Goal: Transaction & Acquisition: Book appointment/travel/reservation

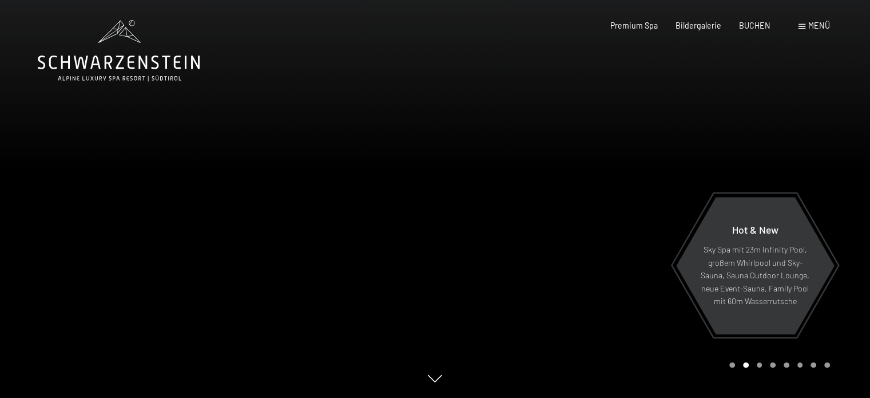
click at [815, 26] on span "Menü" at bounding box center [819, 26] width 22 height 10
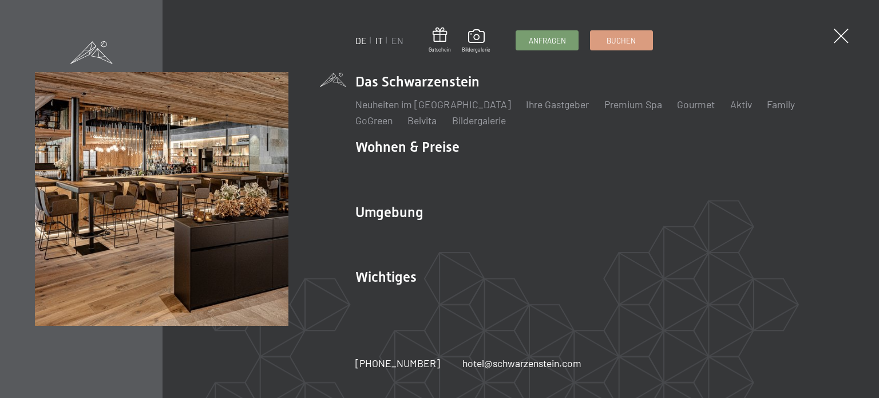
click at [377, 35] on link "IT" at bounding box center [378, 40] width 7 height 11
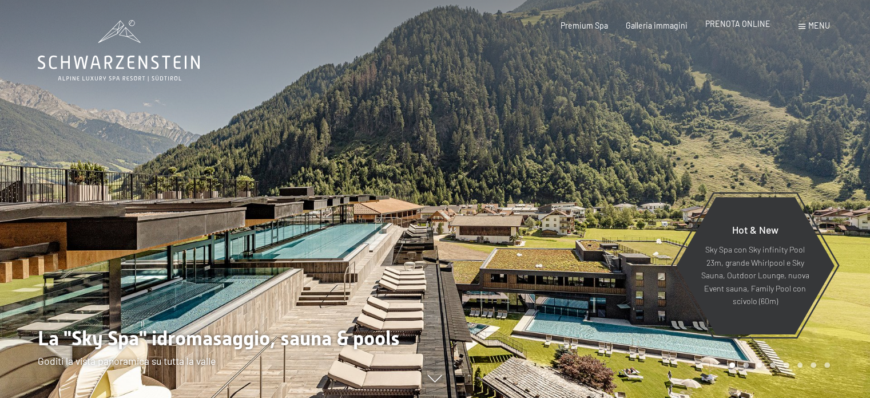
click at [736, 21] on span "PRENOTA ONLINE" at bounding box center [737, 24] width 65 height 10
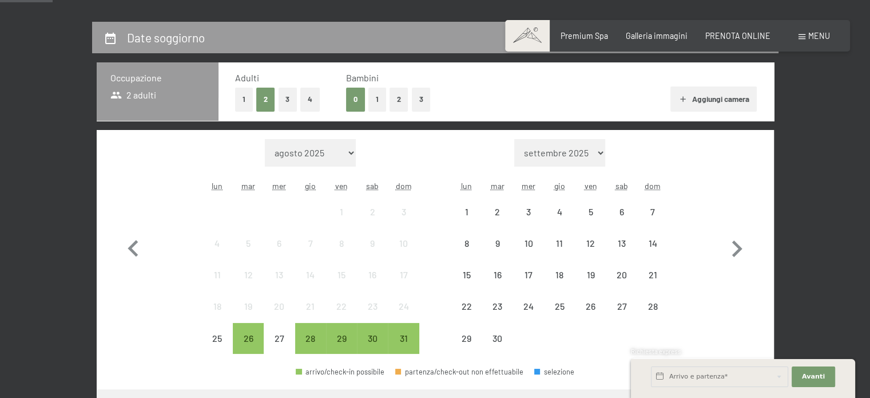
scroll to position [229, 0]
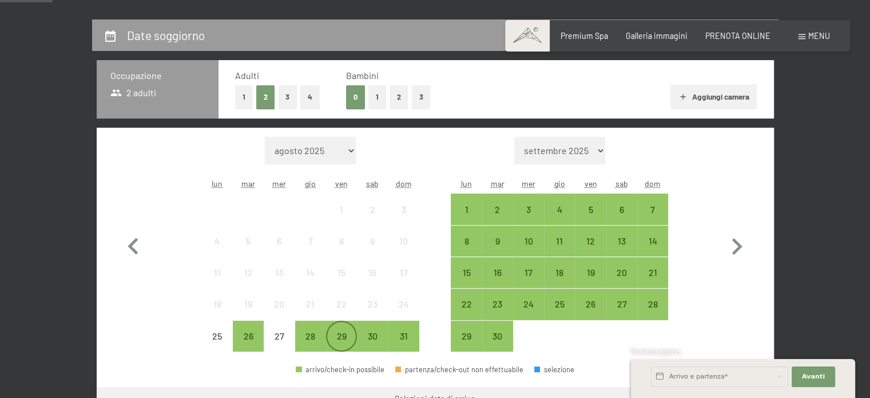
click at [348, 340] on div "29" at bounding box center [341, 345] width 29 height 29
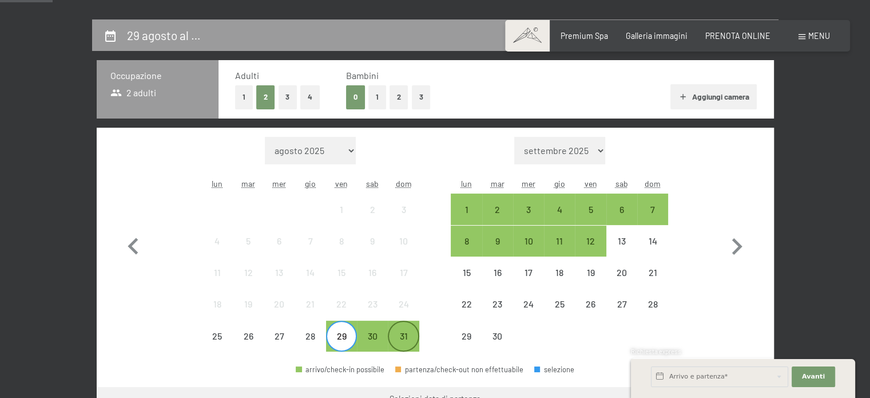
click at [403, 340] on div "31" at bounding box center [403, 345] width 29 height 29
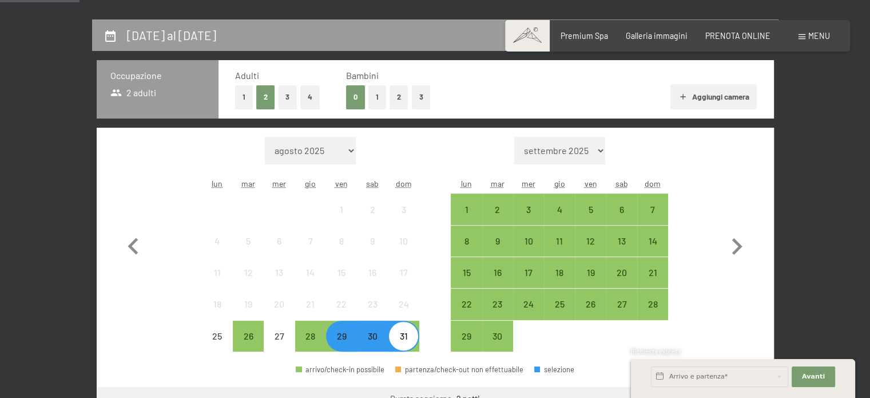
click at [403, 98] on button "2" at bounding box center [399, 96] width 19 height 23
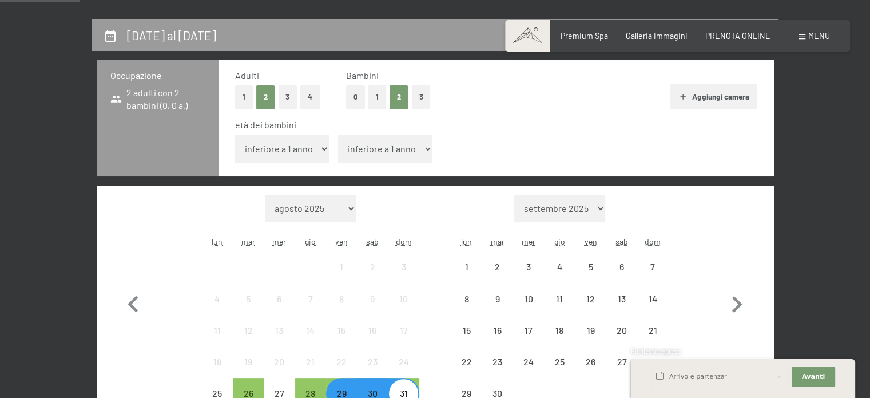
click at [307, 151] on select "inferiore a 1 anno 1 anno 2 anni 3 anni 4 anni 5 anni 6 anni 7 anni 8 anni 9 an…" at bounding box center [282, 148] width 94 height 27
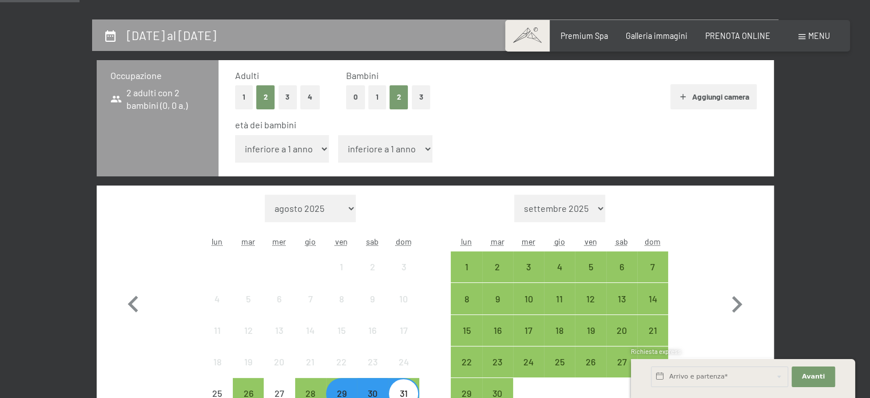
select select "10"
click at [235, 135] on select "inferiore a 1 anno 1 anno 2 anni 3 anni 4 anni 5 anni 6 anni 7 anni 8 anni 9 an…" at bounding box center [282, 148] width 94 height 27
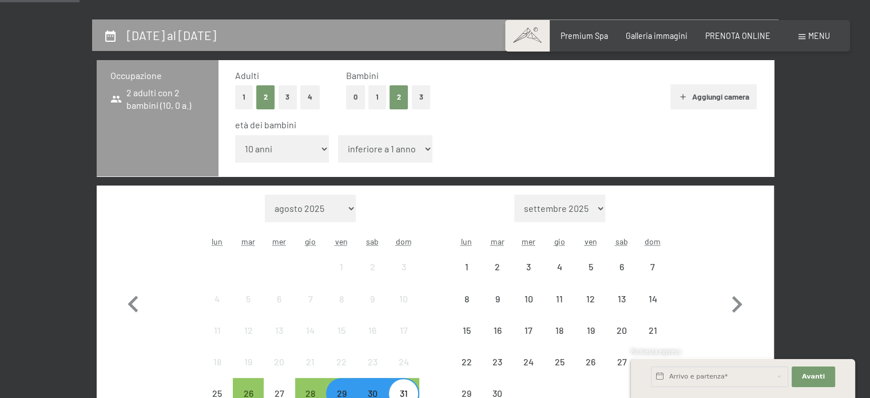
click at [395, 153] on select "inferiore a 1 anno 1 anno 2 anni 3 anni 4 anni 5 anni 6 anni 7 anni 8 anni 9 an…" at bounding box center [385, 148] width 94 height 27
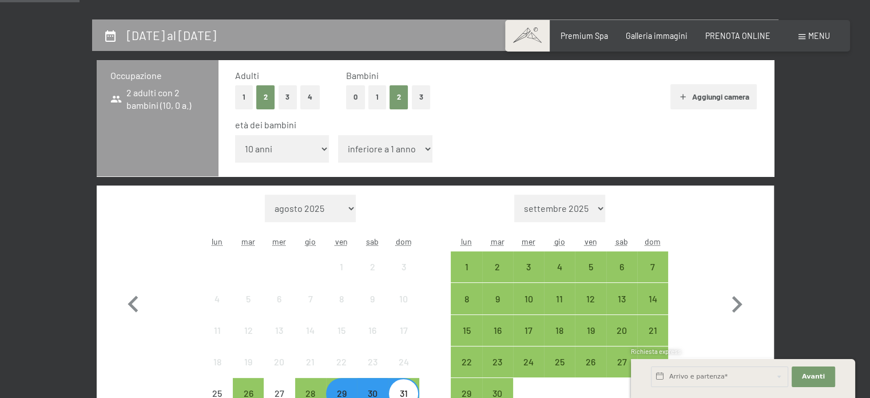
select select "12"
click at [338, 135] on select "inferiore a 1 anno 1 anno 2 anni 3 anni 4 anni 5 anni 6 anni 7 anni 8 anni 9 an…" at bounding box center [385, 148] width 94 height 27
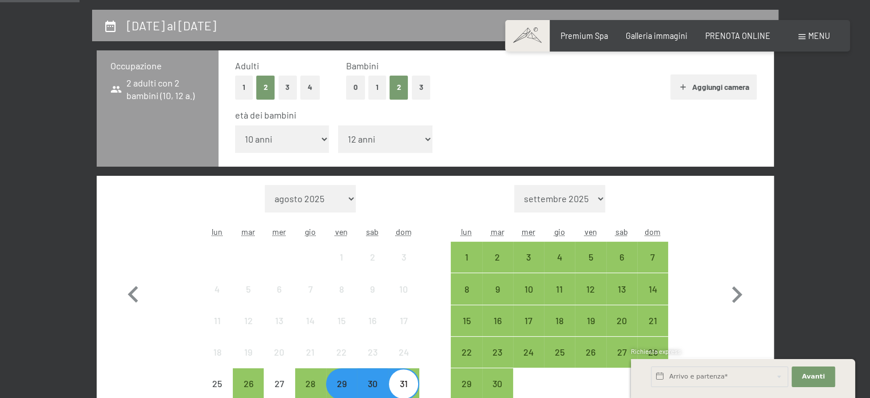
scroll to position [458, 0]
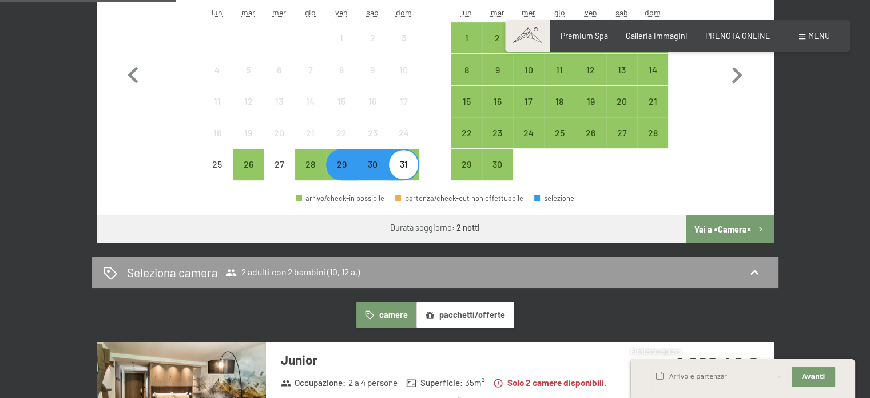
click at [336, 165] on div "29" at bounding box center [341, 174] width 29 height 29
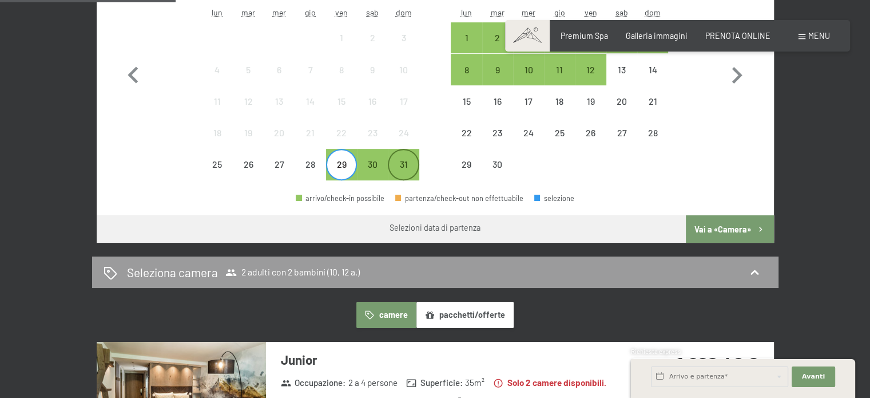
click at [404, 163] on div "31" at bounding box center [403, 174] width 29 height 29
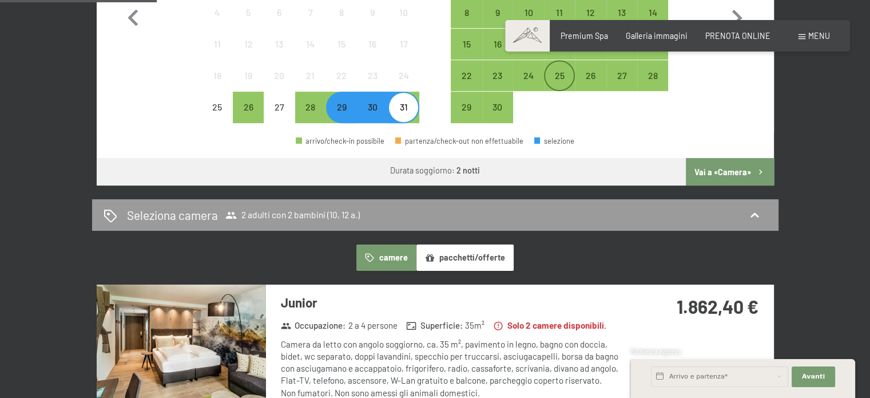
scroll to position [343, 0]
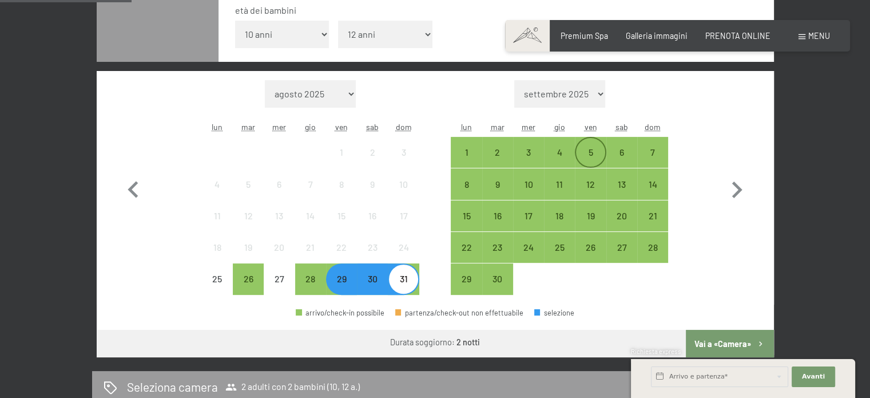
click at [597, 150] on div "5" at bounding box center [590, 162] width 29 height 29
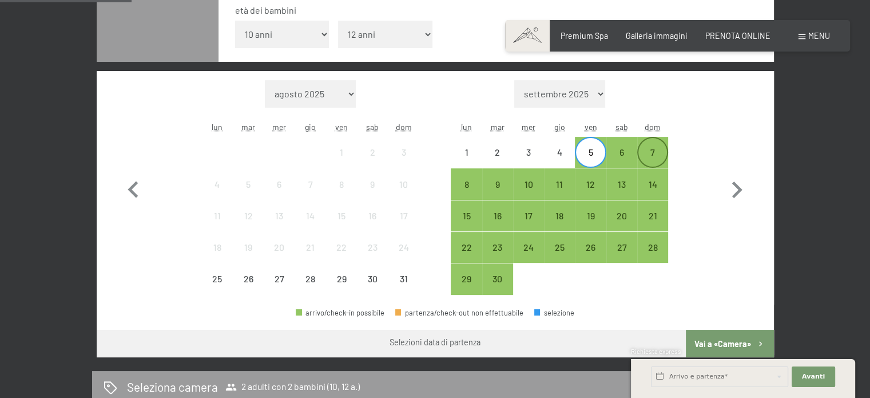
click at [646, 152] on div "7" at bounding box center [652, 162] width 29 height 29
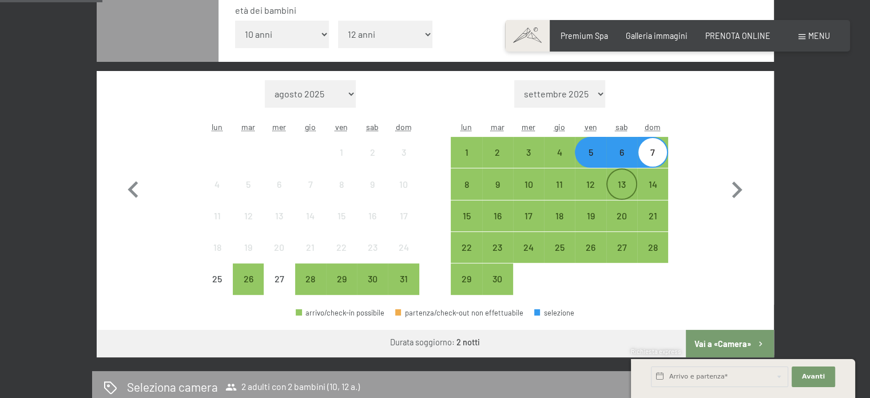
drag, startPoint x: 595, startPoint y: 183, endPoint x: 608, endPoint y: 183, distance: 13.2
click at [595, 184] on div "12" at bounding box center [590, 194] width 29 height 29
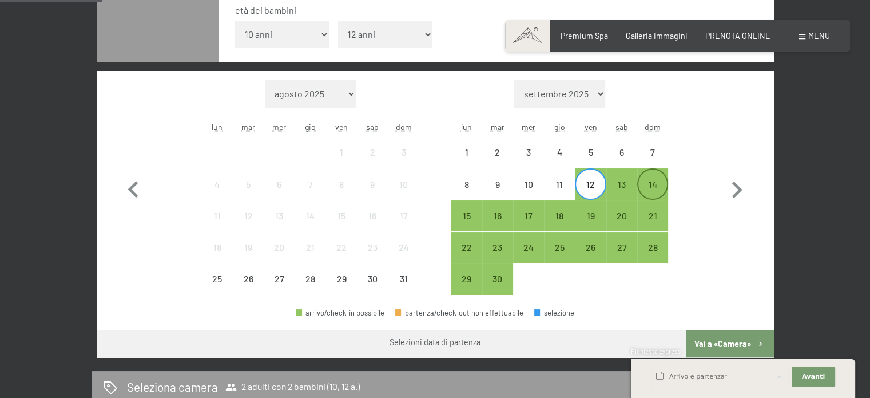
click at [653, 183] on div "14" at bounding box center [652, 194] width 29 height 29
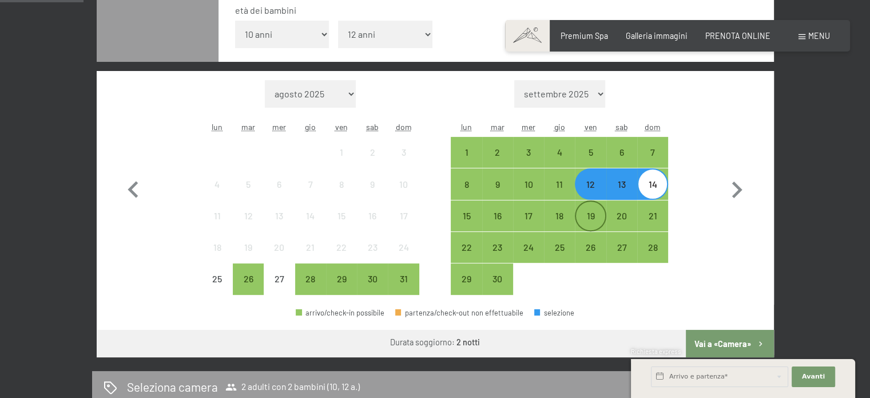
click at [592, 219] on div "19" at bounding box center [590, 225] width 29 height 29
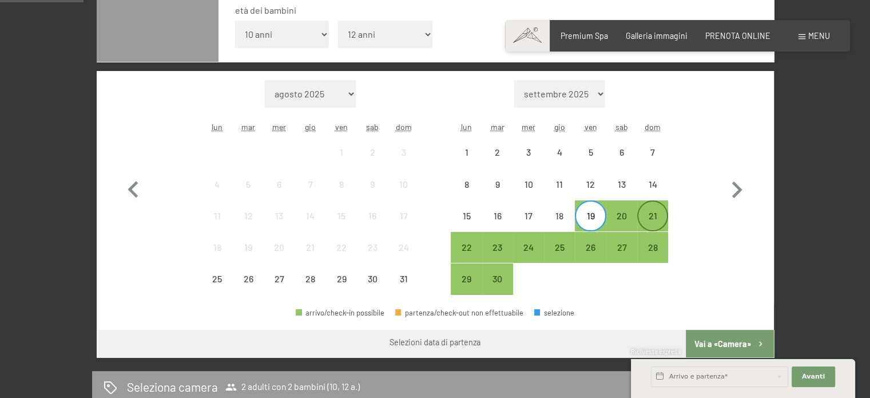
click at [656, 208] on div "21" at bounding box center [652, 215] width 29 height 29
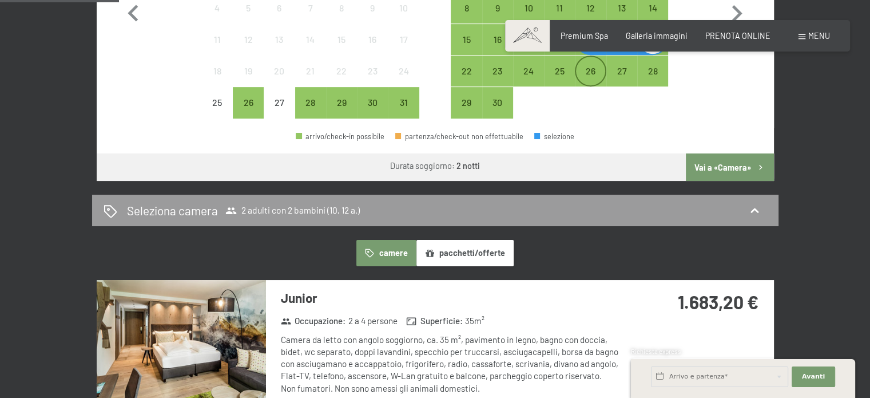
scroll to position [458, 0]
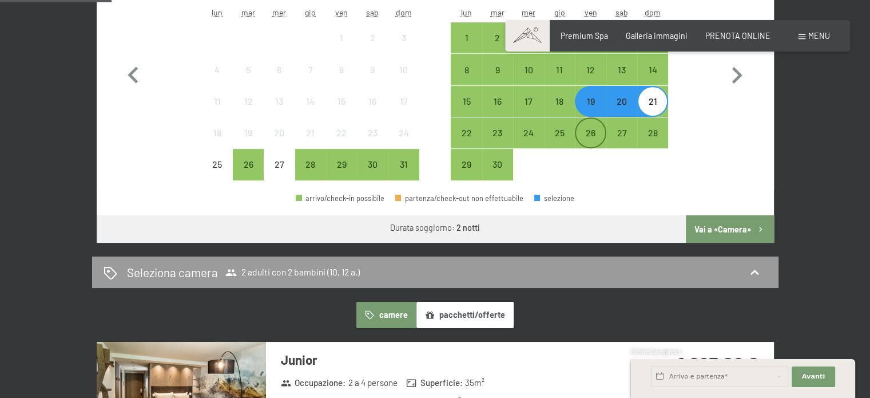
click at [590, 134] on div "26" at bounding box center [590, 142] width 29 height 29
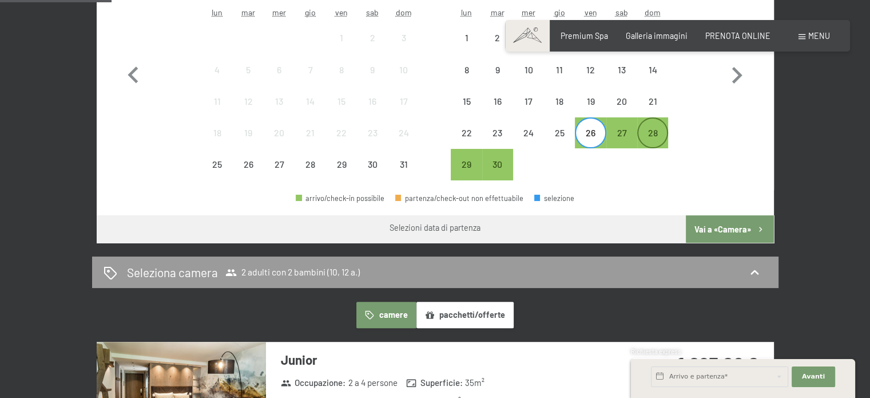
click at [655, 135] on div "28" at bounding box center [652, 142] width 29 height 29
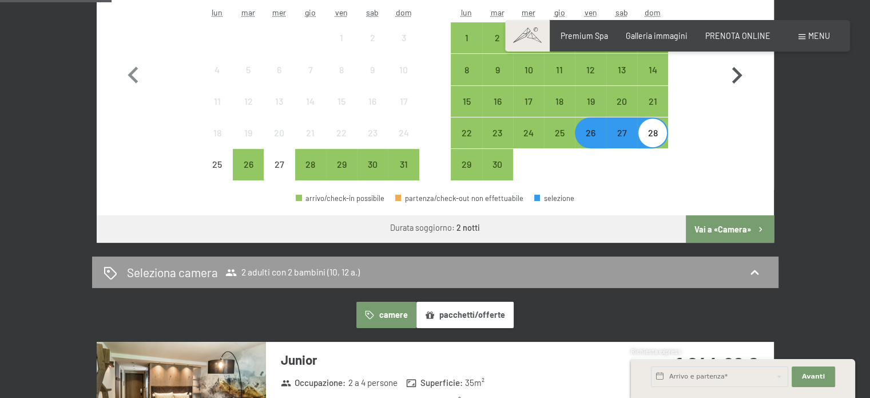
click at [739, 82] on icon "button" at bounding box center [736, 75] width 33 height 33
select select "2025-09-01"
select select "2025-10-01"
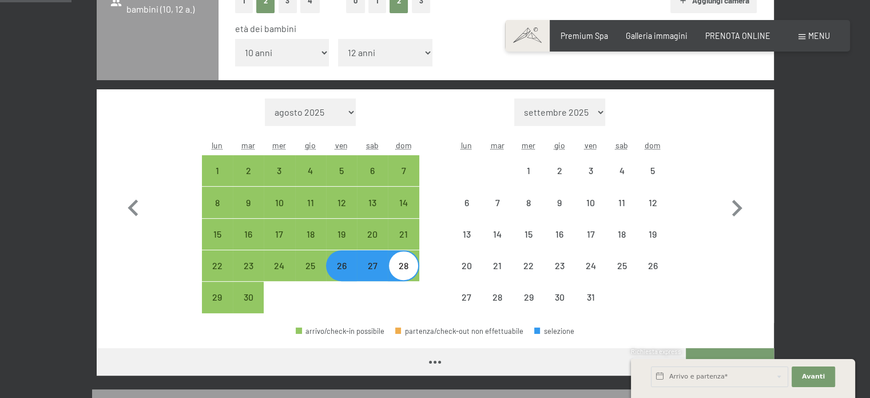
scroll to position [286, 0]
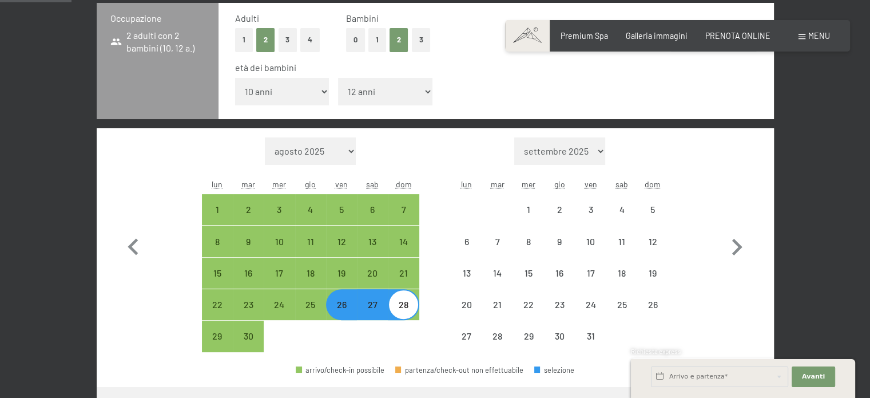
select select "2025-09-01"
select select "2025-10-01"
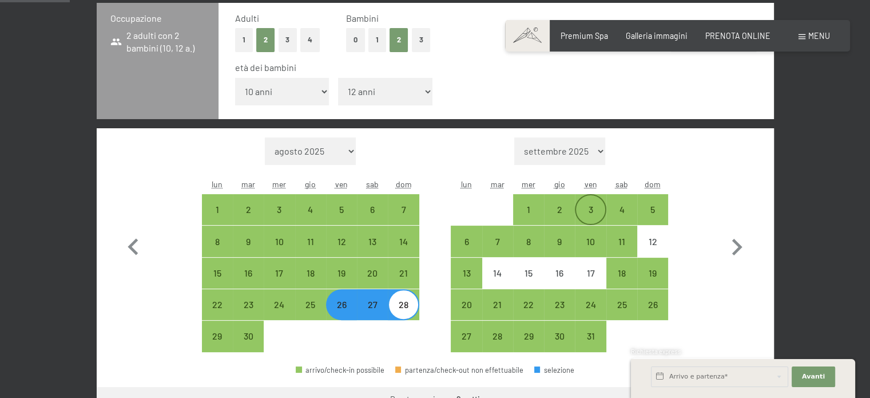
click at [584, 209] on div "3" at bounding box center [590, 219] width 29 height 29
select select "2025-09-01"
select select "2025-10-01"
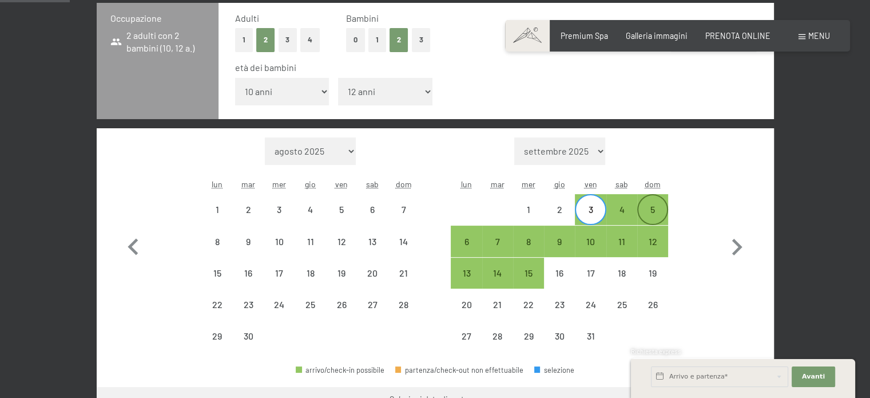
click at [660, 207] on div "5" at bounding box center [652, 219] width 29 height 29
select select "2025-09-01"
select select "2025-10-01"
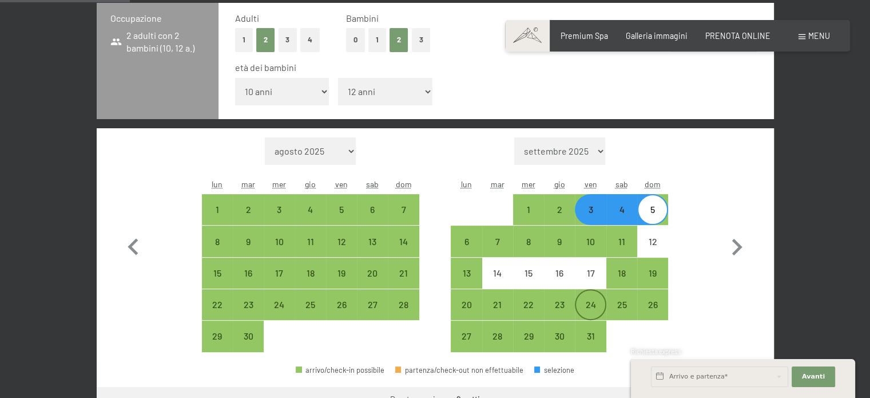
click at [587, 298] on div "24" at bounding box center [590, 304] width 29 height 29
select select "2025-09-01"
select select "2025-10-01"
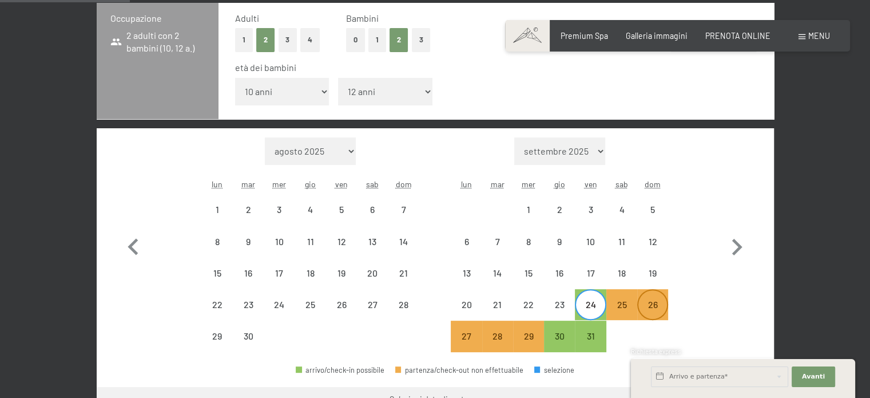
click at [657, 303] on div "26" at bounding box center [652, 314] width 29 height 29
select select "2025-09-01"
select select "2025-10-01"
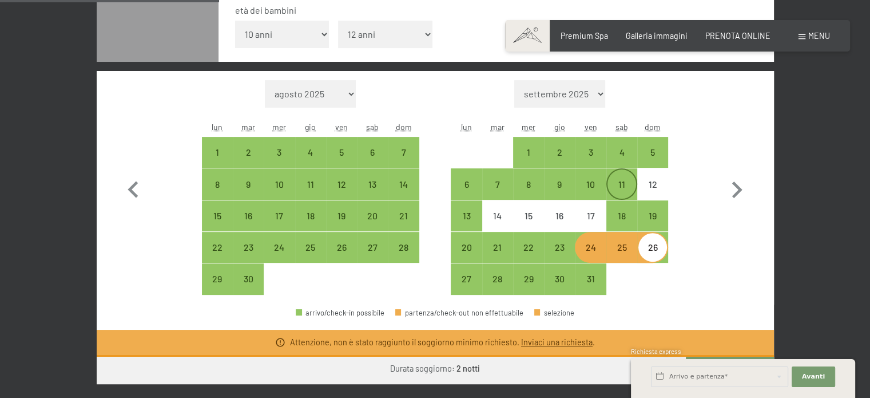
scroll to position [343, 0]
click at [617, 217] on div "18" at bounding box center [622, 225] width 29 height 29
select select "2025-09-01"
select select "2025-10-01"
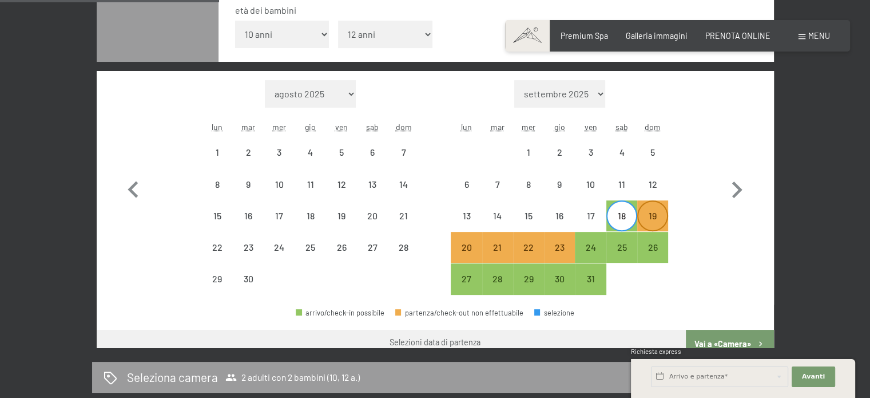
click at [665, 219] on div "19" at bounding box center [652, 225] width 29 height 29
select select "2025-09-01"
select select "2025-10-01"
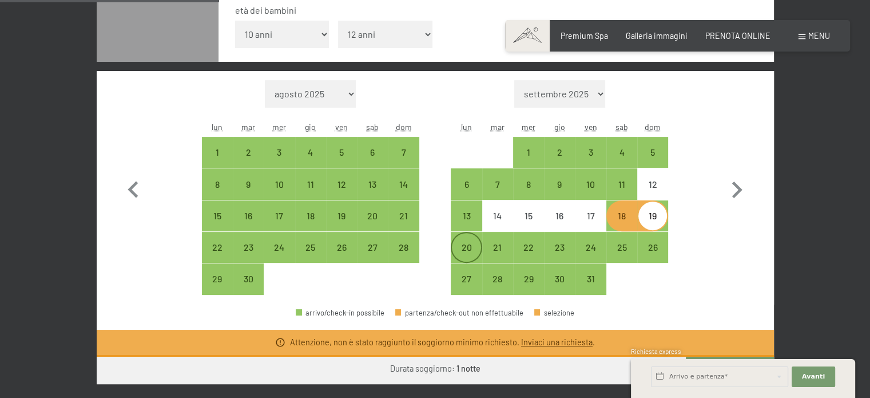
click at [464, 247] on div "20" at bounding box center [466, 257] width 29 height 29
select select "2025-09-01"
select select "2025-10-01"
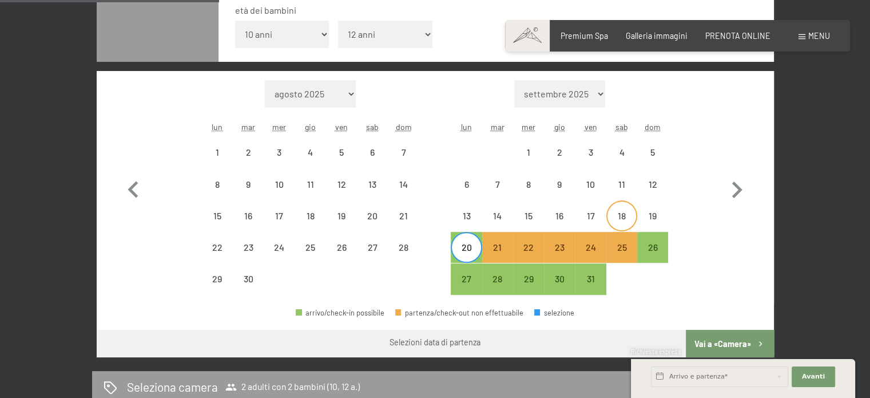
click at [615, 217] on div "18" at bounding box center [622, 225] width 29 height 29
select select "2025-09-01"
select select "2025-10-01"
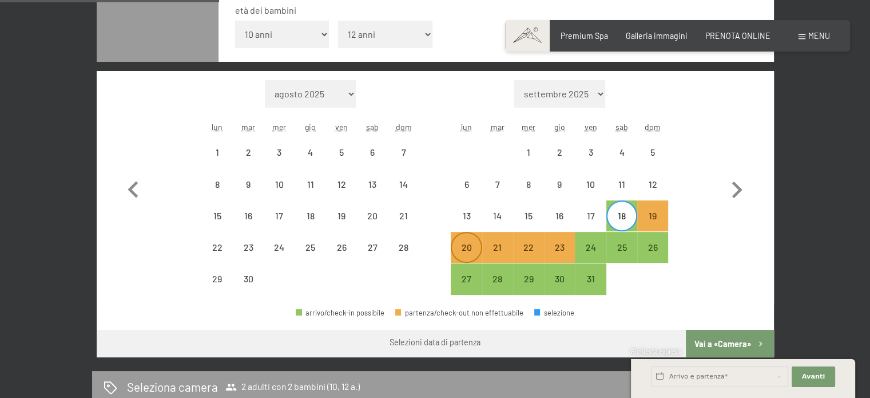
click at [469, 243] on div "20" at bounding box center [466, 257] width 29 height 29
select select "2025-09-01"
select select "2025-10-01"
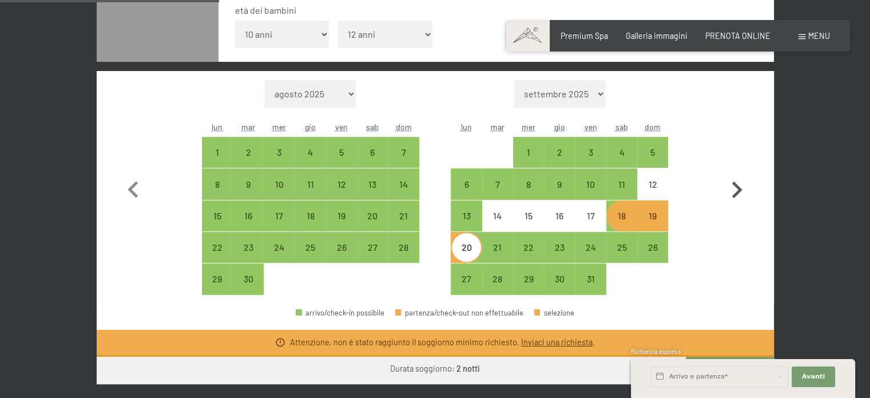
click at [739, 191] on icon "button" at bounding box center [737, 189] width 10 height 17
select select "2025-10-01"
select select "2025-11-01"
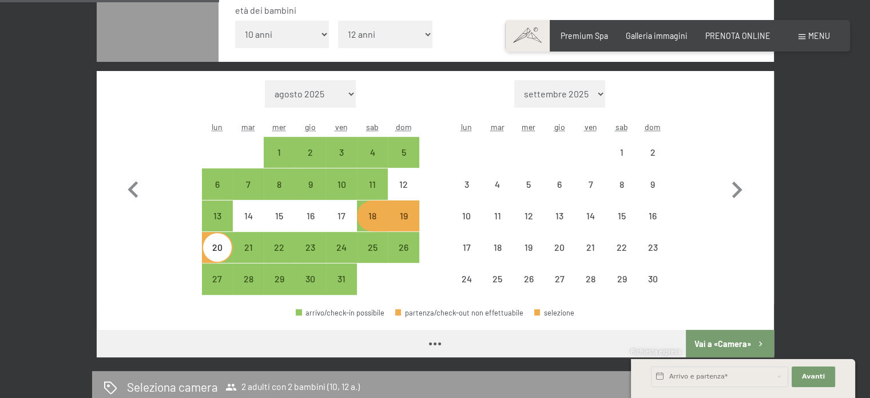
select select "2025-10-01"
select select "2025-11-01"
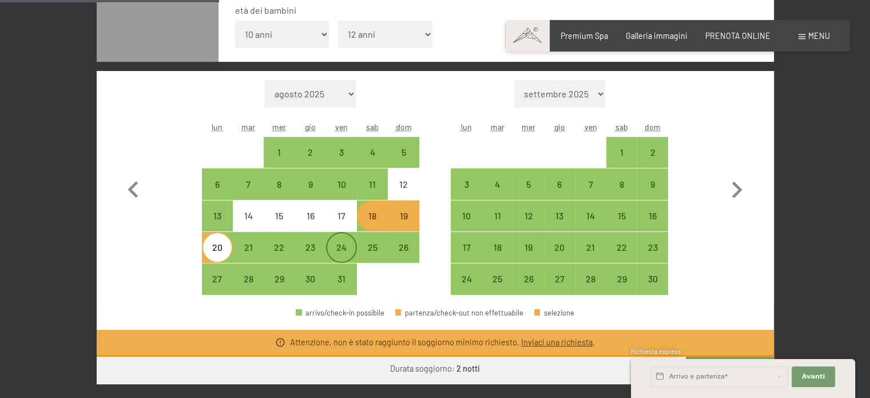
click at [339, 243] on div "24" at bounding box center [341, 257] width 29 height 29
select select "2025-10-01"
select select "2025-11-01"
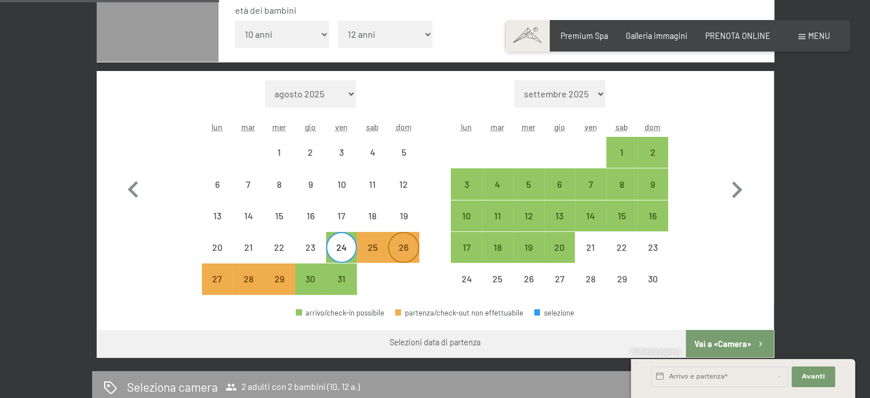
click at [403, 243] on div "26" at bounding box center [403, 257] width 29 height 29
select select "2025-10-01"
select select "2025-11-01"
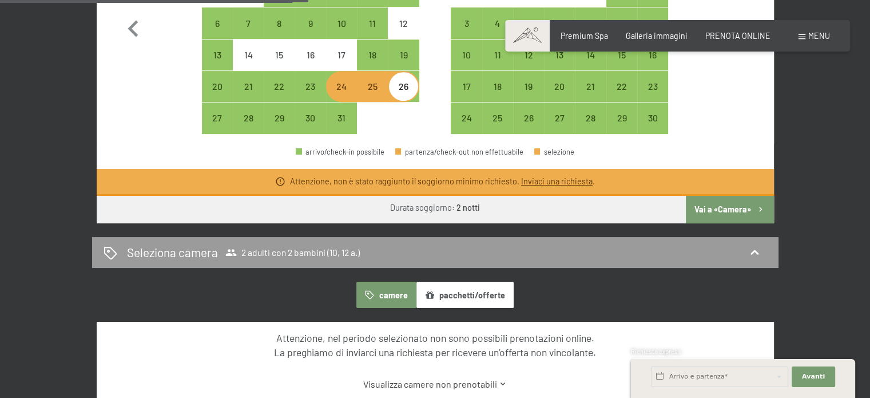
scroll to position [458, 0]
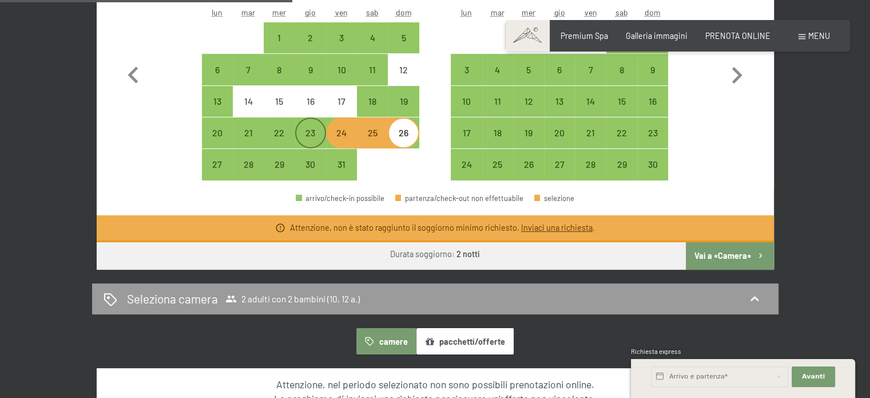
click at [316, 135] on div "23" at bounding box center [310, 142] width 29 height 29
select select "2025-10-01"
select select "2025-11-01"
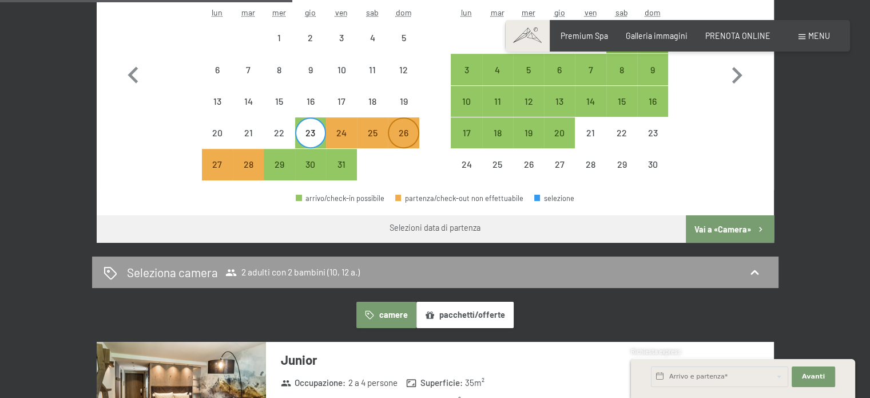
click at [403, 135] on div "26" at bounding box center [403, 142] width 29 height 29
select select "2025-10-01"
select select "2025-11-01"
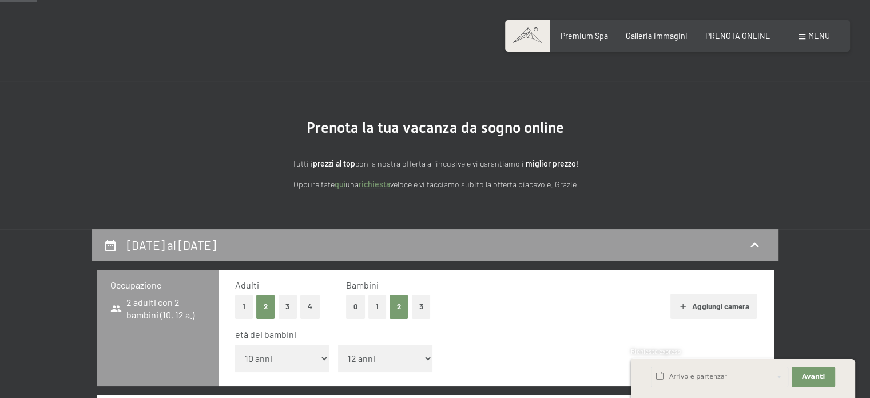
scroll to position [0, 0]
